Goal: Navigation & Orientation: Go to known website

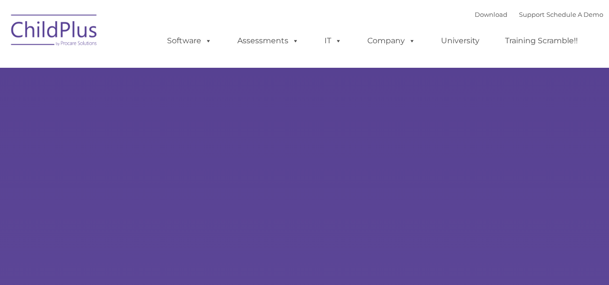
type input ""
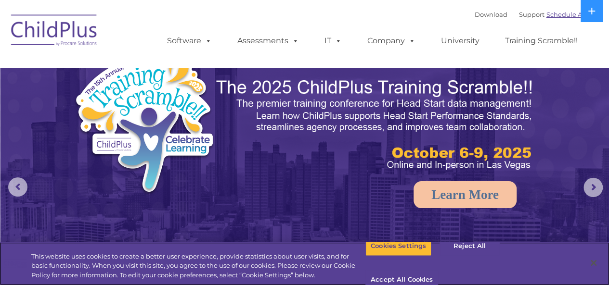
select select "MEDIUM"
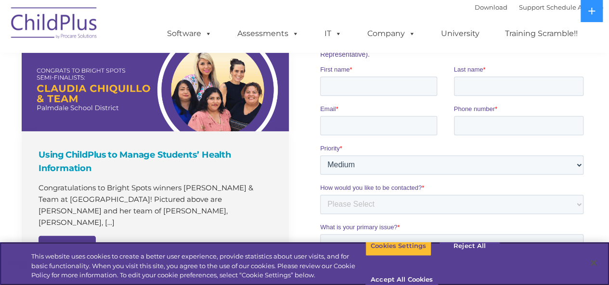
scroll to position [680, 0]
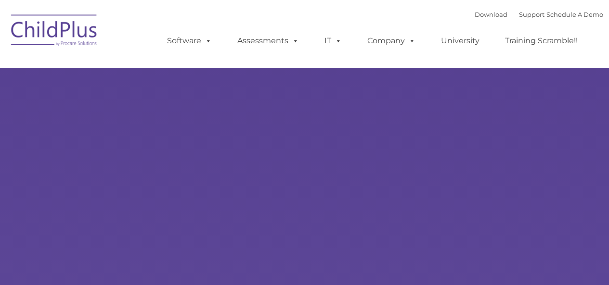
type input ""
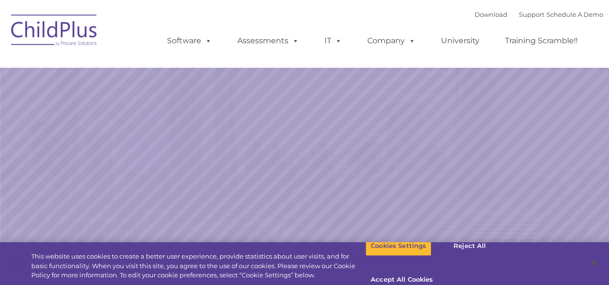
select select "MEDIUM"
